Goal: Transaction & Acquisition: Obtain resource

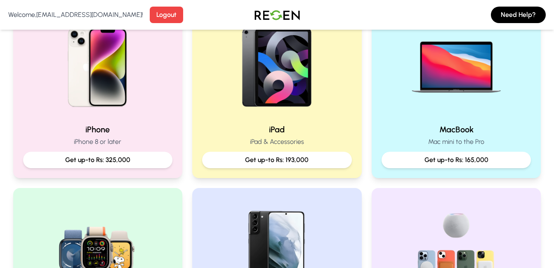
scroll to position [125, 0]
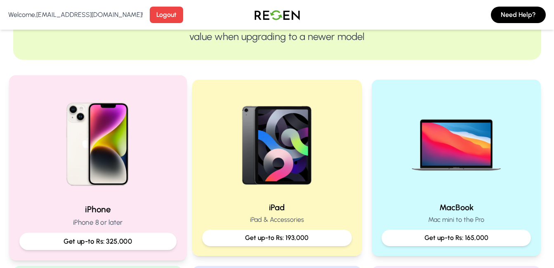
click at [123, 197] on div "iPhone iPhone 8 or later Get up-to Rs: 325,000" at bounding box center [98, 167] width 178 height 185
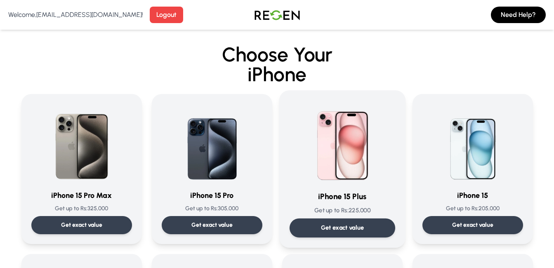
scroll to position [289, 0]
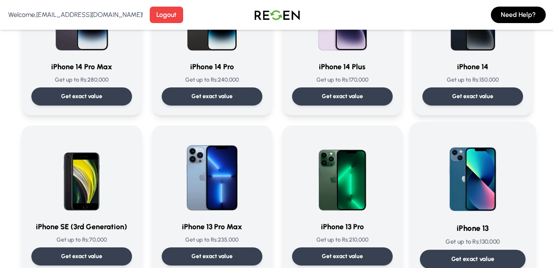
click at [464, 199] on img at bounding box center [472, 173] width 83 height 83
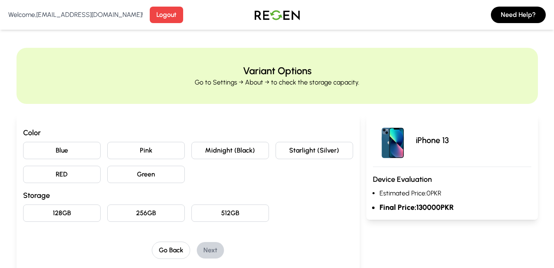
click at [63, 215] on button "128GB" at bounding box center [62, 213] width 78 height 17
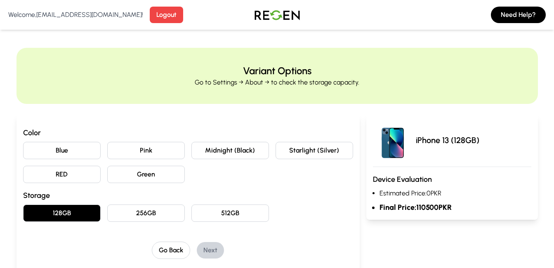
click at [127, 156] on button "Pink" at bounding box center [146, 150] width 78 height 17
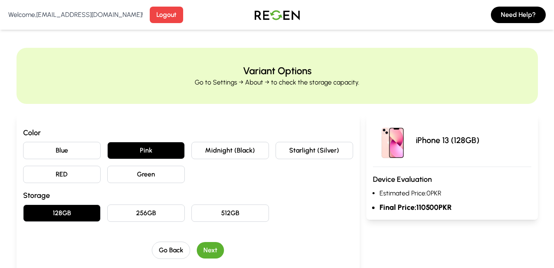
click at [208, 251] on button "Next" at bounding box center [210, 250] width 27 height 17
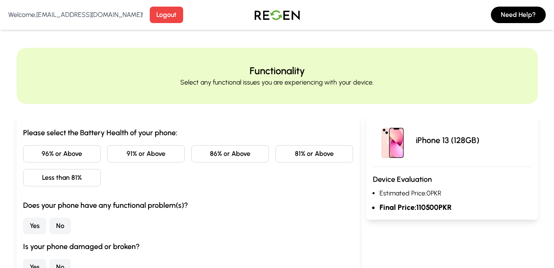
drag, startPoint x: 305, startPoint y: 151, endPoint x: 279, endPoint y: 163, distance: 28.6
click at [304, 151] on button "81% or Above" at bounding box center [315, 153] width 78 height 17
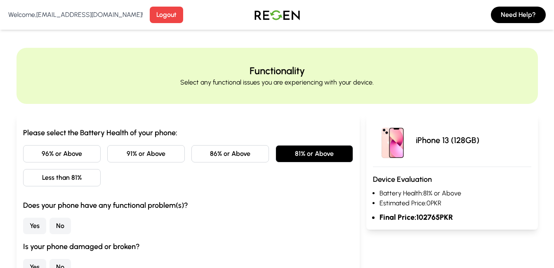
click at [59, 184] on button "Less than 81%" at bounding box center [62, 177] width 78 height 17
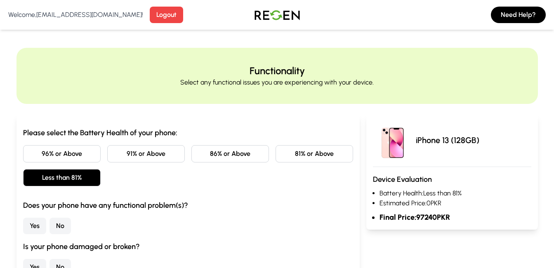
click at [64, 228] on button "No" at bounding box center [60, 226] width 21 height 17
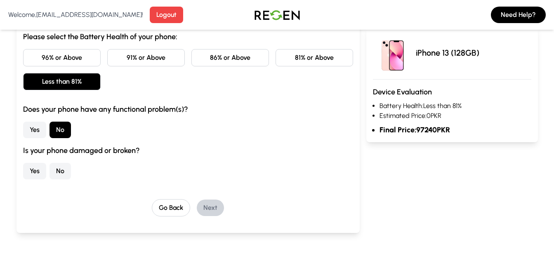
click at [40, 129] on button "Yes" at bounding box center [34, 130] width 23 height 17
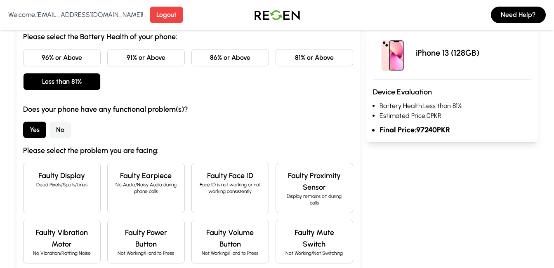
click at [66, 126] on button "No" at bounding box center [60, 130] width 21 height 17
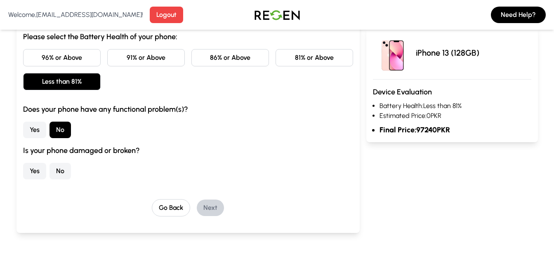
click at [61, 167] on button "No" at bounding box center [60, 171] width 21 height 17
click at [34, 166] on button "Yes" at bounding box center [34, 171] width 23 height 17
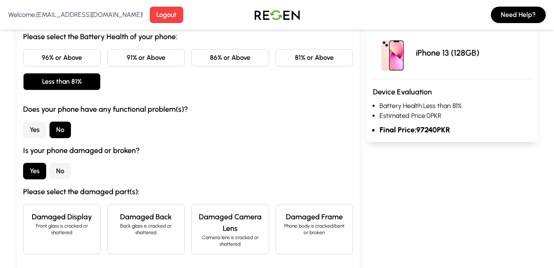
click at [61, 170] on button "No" at bounding box center [60, 171] width 21 height 17
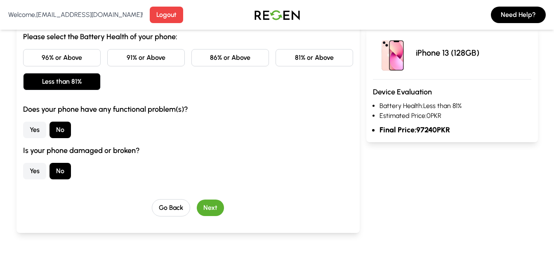
click at [39, 125] on button "Yes" at bounding box center [34, 130] width 23 height 17
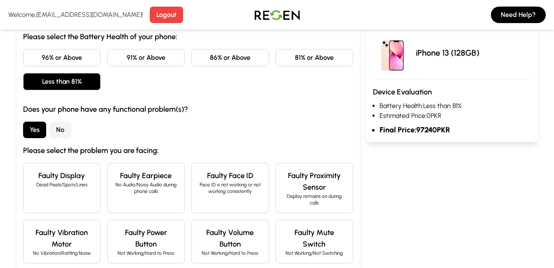
click at [56, 130] on button "No" at bounding box center [60, 130] width 21 height 17
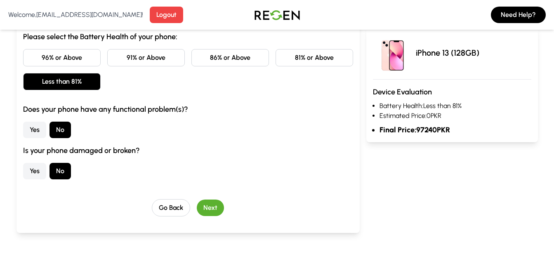
click at [43, 170] on button "Yes" at bounding box center [34, 171] width 23 height 17
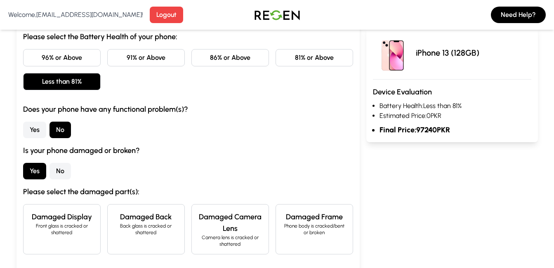
click at [61, 170] on button "No" at bounding box center [60, 171] width 21 height 17
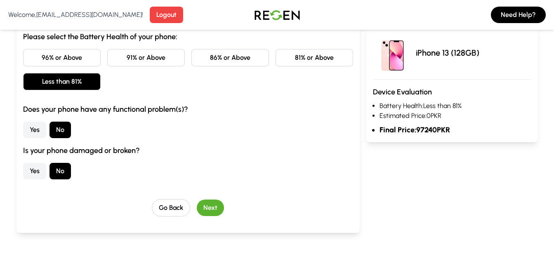
click at [210, 201] on button "Next" at bounding box center [210, 208] width 27 height 17
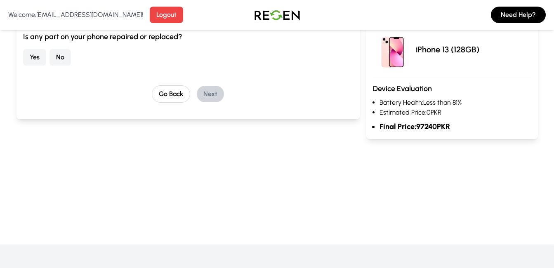
click at [33, 53] on button "Yes" at bounding box center [34, 57] width 23 height 17
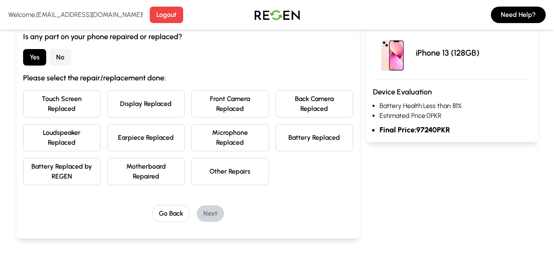
click at [248, 177] on button "Other Repairs" at bounding box center [230, 171] width 78 height 27
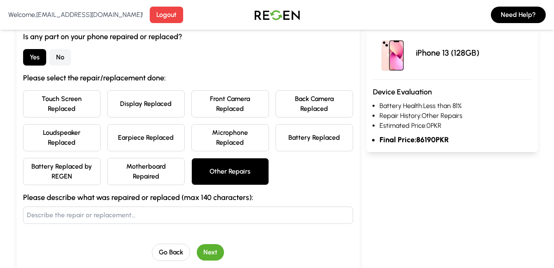
click at [212, 251] on button "Next" at bounding box center [210, 252] width 27 height 17
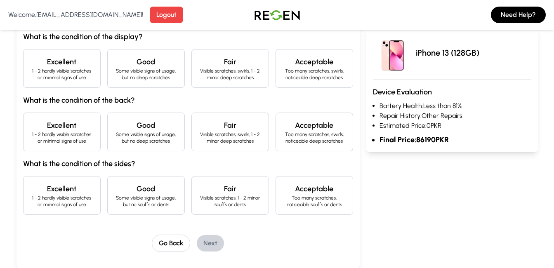
click at [156, 73] on p "Some visible signs of usage, but no deep scratches" at bounding box center [146, 74] width 64 height 13
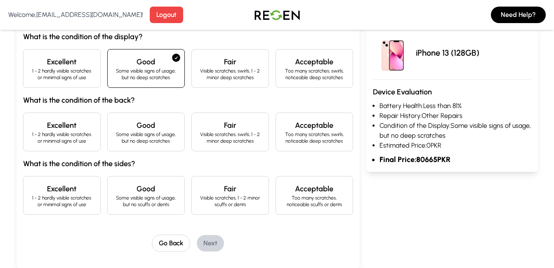
click at [56, 130] on h4 "Excellent" at bounding box center [62, 126] width 64 height 12
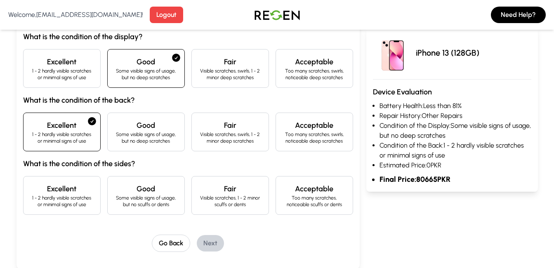
click at [64, 197] on p "1 - 2 hardly visible scratches or minimal signs of use" at bounding box center [62, 201] width 64 height 13
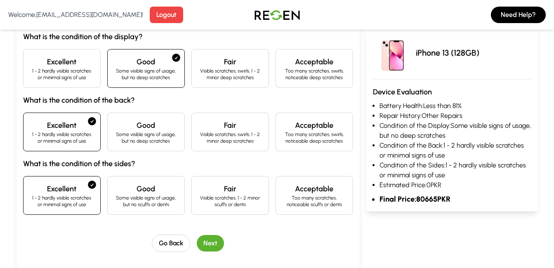
click at [213, 241] on button "Next" at bounding box center [210, 243] width 27 height 17
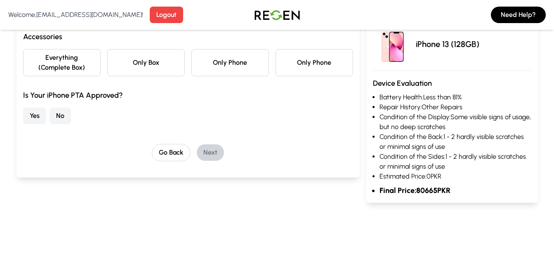
click at [158, 68] on button "Only Box" at bounding box center [146, 62] width 78 height 27
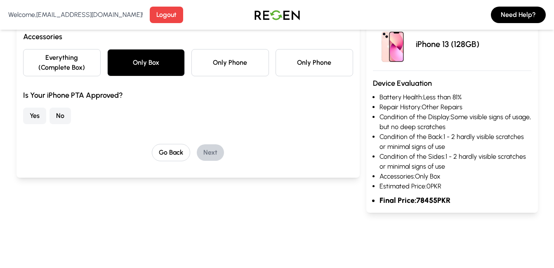
click at [38, 112] on button "Yes" at bounding box center [34, 116] width 23 height 17
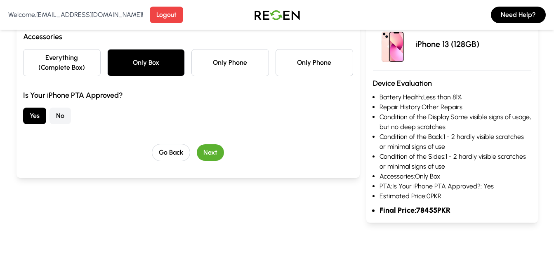
click at [214, 149] on button "Next" at bounding box center [210, 152] width 27 height 17
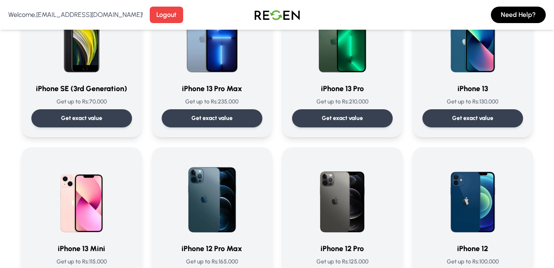
scroll to position [379, 0]
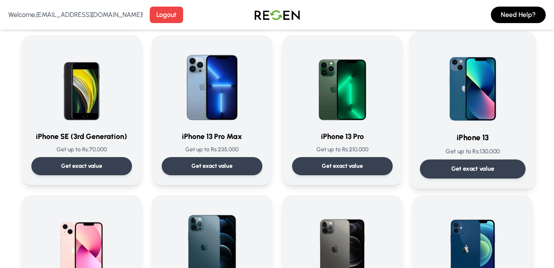
click at [490, 102] on img at bounding box center [472, 83] width 83 height 83
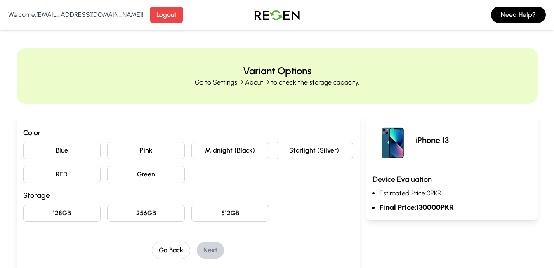
click at [64, 219] on button "128GB" at bounding box center [62, 213] width 78 height 17
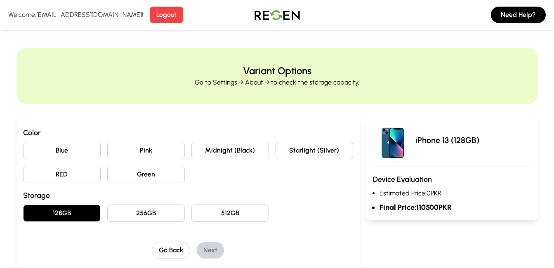
click at [156, 149] on button "Pink" at bounding box center [146, 150] width 78 height 17
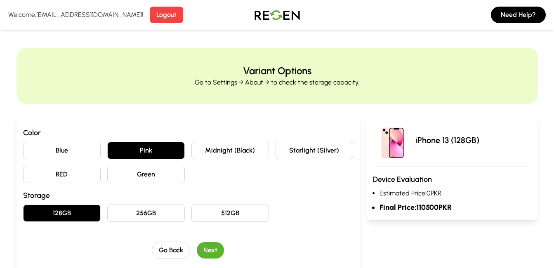
click at [211, 247] on button "Next" at bounding box center [210, 250] width 27 height 17
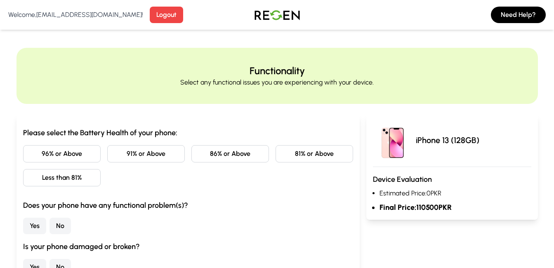
click at [97, 173] on button "Less than 81%" at bounding box center [62, 177] width 78 height 17
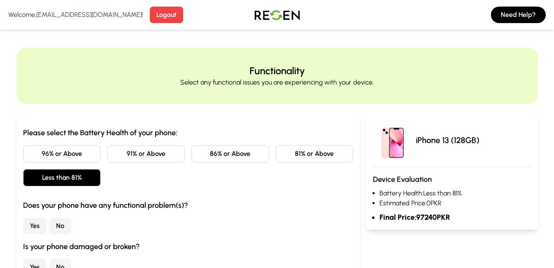
click at [63, 224] on button "No" at bounding box center [60, 226] width 21 height 17
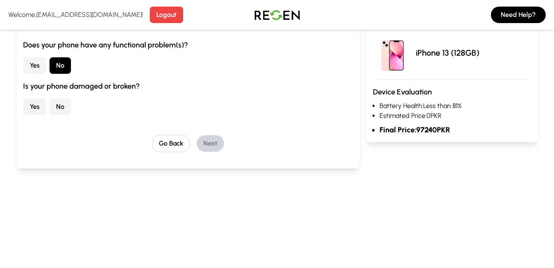
scroll to position [146, 0]
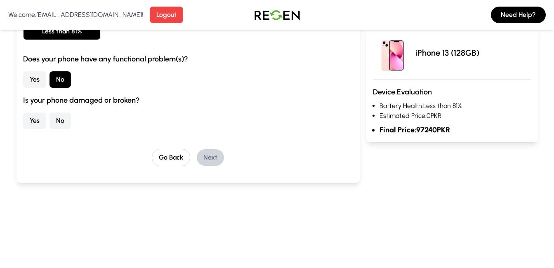
click at [57, 123] on button "No" at bounding box center [60, 121] width 21 height 17
click at [222, 157] on button "Next" at bounding box center [210, 157] width 27 height 17
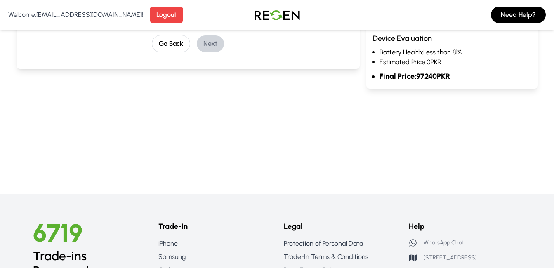
scroll to position [33, 0]
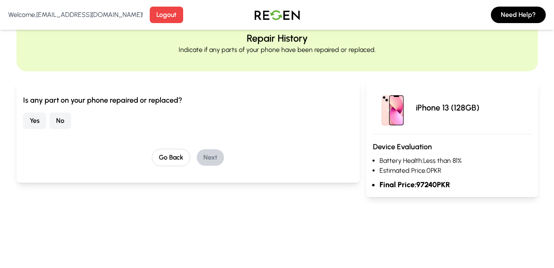
drag, startPoint x: 20, startPoint y: 121, endPoint x: 37, endPoint y: 122, distance: 16.5
click at [22, 122] on div "Is any part on your phone repaired or replaced? Yes No Go Back Next" at bounding box center [188, 131] width 343 height 101
click at [37, 122] on button "Yes" at bounding box center [34, 121] width 23 height 17
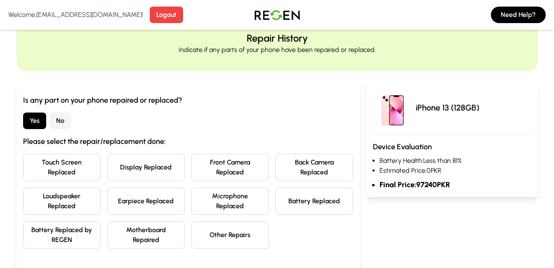
click at [246, 238] on button "Other Repairs" at bounding box center [230, 235] width 78 height 27
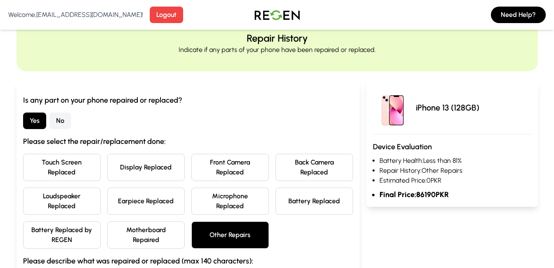
click at [156, 237] on button "Motherboard Repaired" at bounding box center [146, 235] width 78 height 27
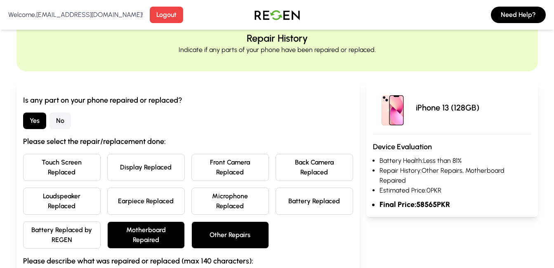
click at [205, 234] on button "Other Repairs" at bounding box center [230, 235] width 78 height 27
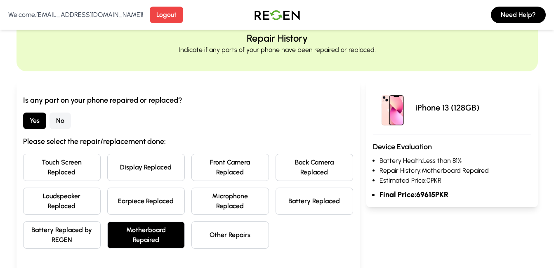
click at [255, 240] on button "Other Repairs" at bounding box center [230, 235] width 78 height 27
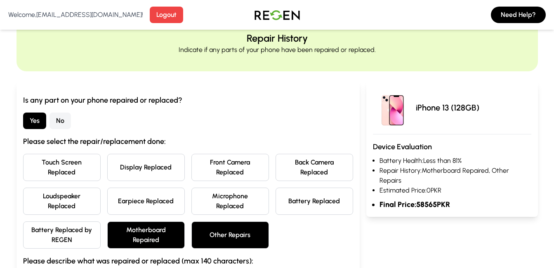
click at [255, 240] on button "Other Repairs" at bounding box center [230, 235] width 78 height 27
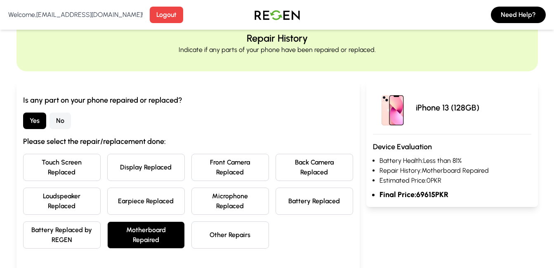
click at [306, 208] on button "Battery Replaced" at bounding box center [315, 201] width 78 height 27
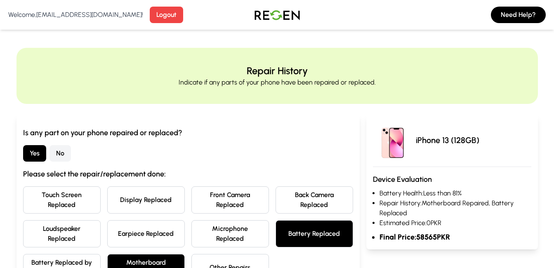
scroll to position [193, 0]
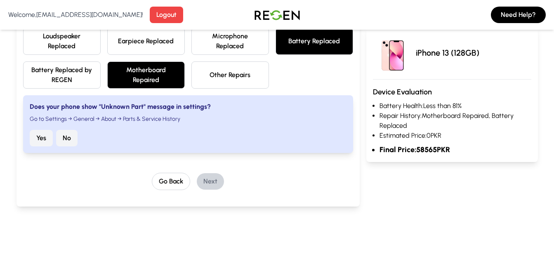
click at [64, 137] on button "No" at bounding box center [66, 138] width 21 height 17
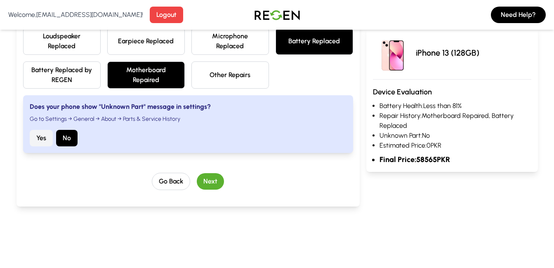
click at [210, 184] on button "Next" at bounding box center [210, 181] width 27 height 17
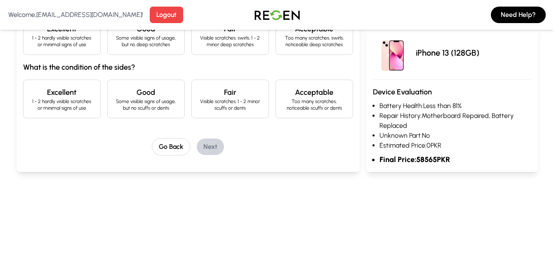
scroll to position [158, 0]
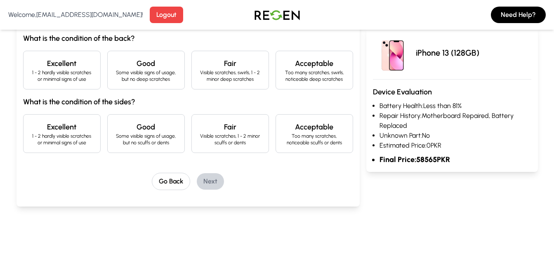
click at [80, 78] on p "1 - 2 hardly visible scratches or minimal signs of use" at bounding box center [62, 75] width 64 height 13
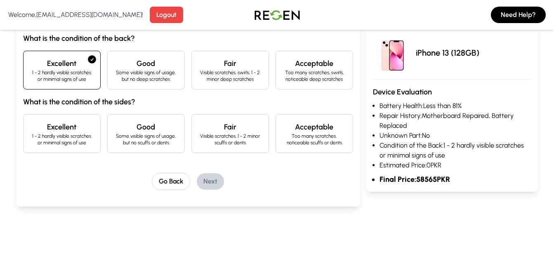
click at [78, 143] on p "1 - 2 hardly visible scratches or minimal signs of use" at bounding box center [62, 139] width 64 height 13
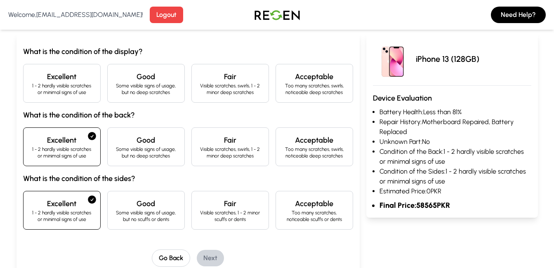
scroll to position [44, 0]
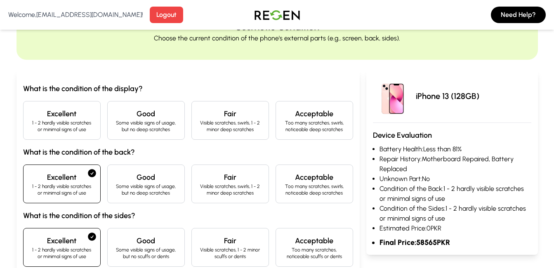
click at [134, 118] on h4 "Good" at bounding box center [146, 114] width 64 height 12
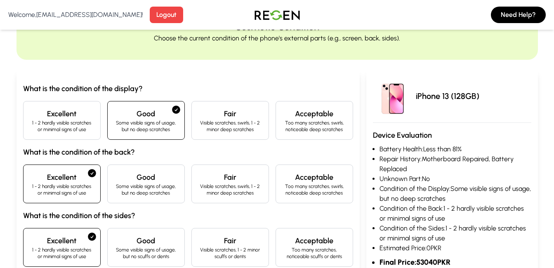
click at [63, 124] on p "1 - 2 hardly visible scratches or minimal signs of use" at bounding box center [62, 126] width 64 height 13
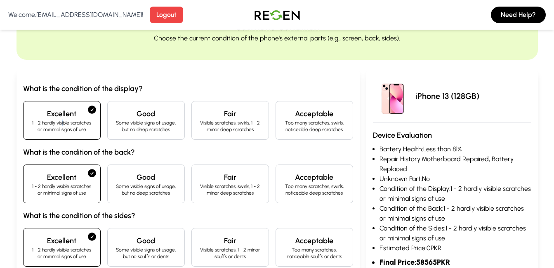
scroll to position [237, 0]
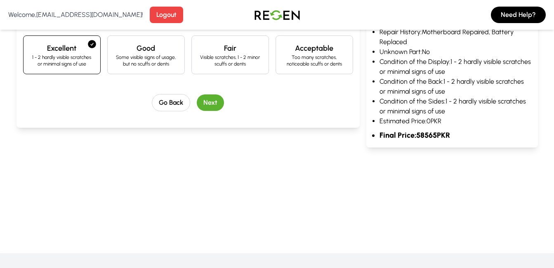
click at [219, 103] on button "Next" at bounding box center [210, 102] width 27 height 17
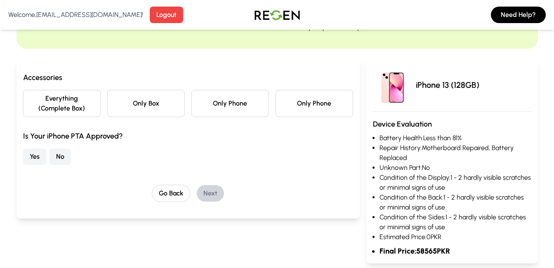
scroll to position [42, 0]
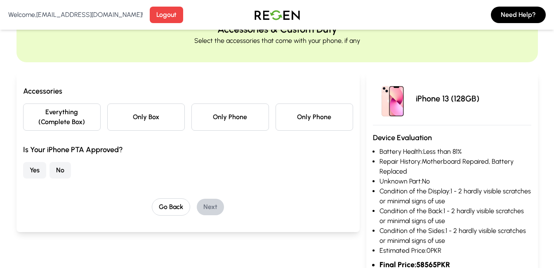
click at [69, 123] on button "Everything (Complete Box)" at bounding box center [62, 117] width 78 height 27
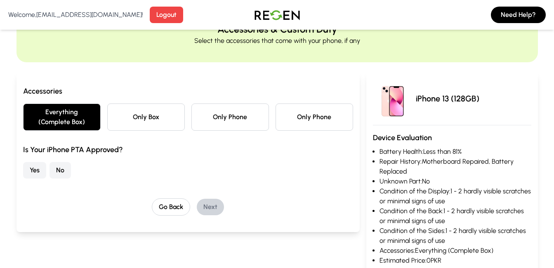
click at [38, 171] on button "Yes" at bounding box center [34, 170] width 23 height 17
click at [220, 206] on button "Next" at bounding box center [210, 207] width 27 height 17
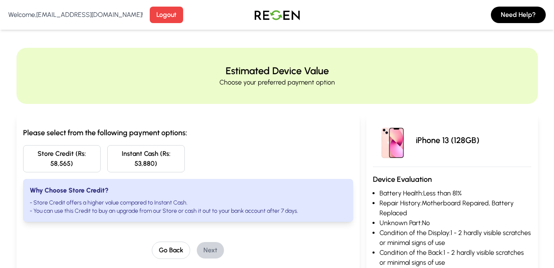
scroll to position [96, 0]
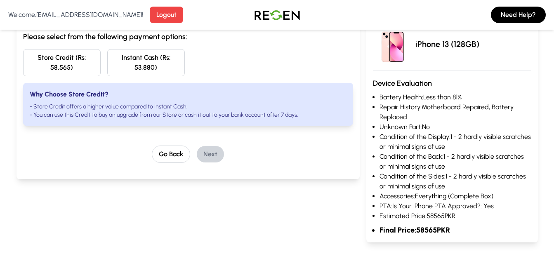
drag, startPoint x: 267, startPoint y: 169, endPoint x: 254, endPoint y: 285, distance: 117.0
